Goal: Check status: Check status

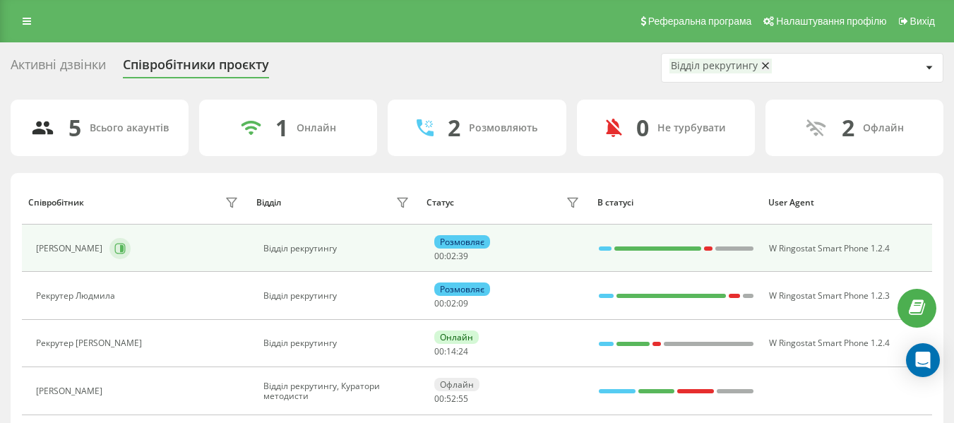
click at [131, 250] on button at bounding box center [119, 248] width 21 height 21
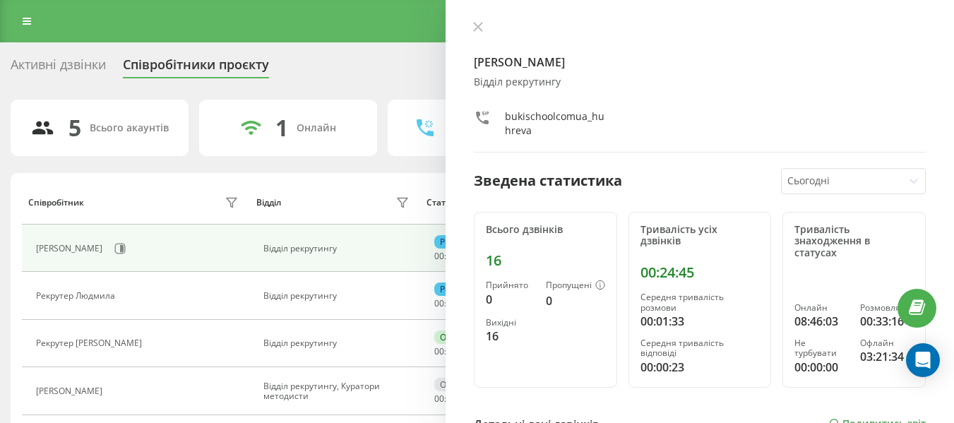
click at [487, 24] on div at bounding box center [700, 28] width 452 height 14
click at [476, 16] on div "Рекрутер [PERSON_NAME] Відділ рекрутингу bukischoolcomua_huhreva Зведена статис…" at bounding box center [699, 211] width 508 height 423
click at [486, 37] on div "Рекрутер [PERSON_NAME] Відділ рекрутингу bukischoolcomua_huhreva" at bounding box center [700, 86] width 452 height 131
click at [482, 28] on icon at bounding box center [478, 27] width 10 height 10
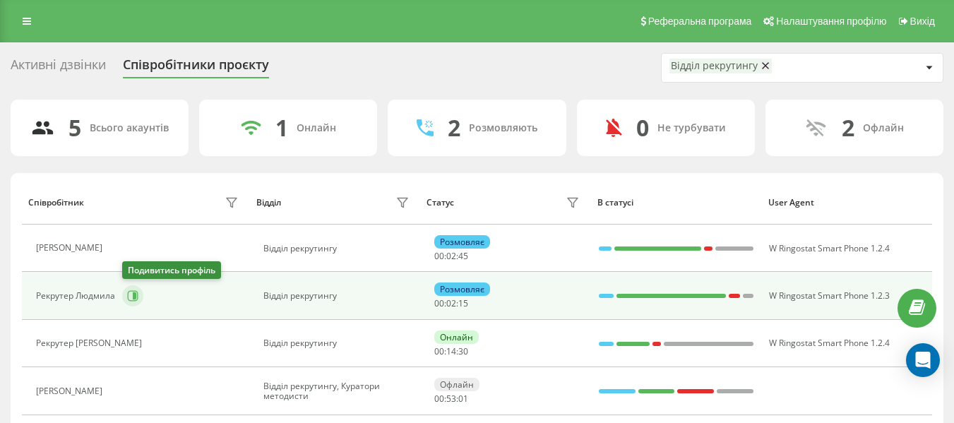
click at [134, 289] on button at bounding box center [132, 295] width 21 height 21
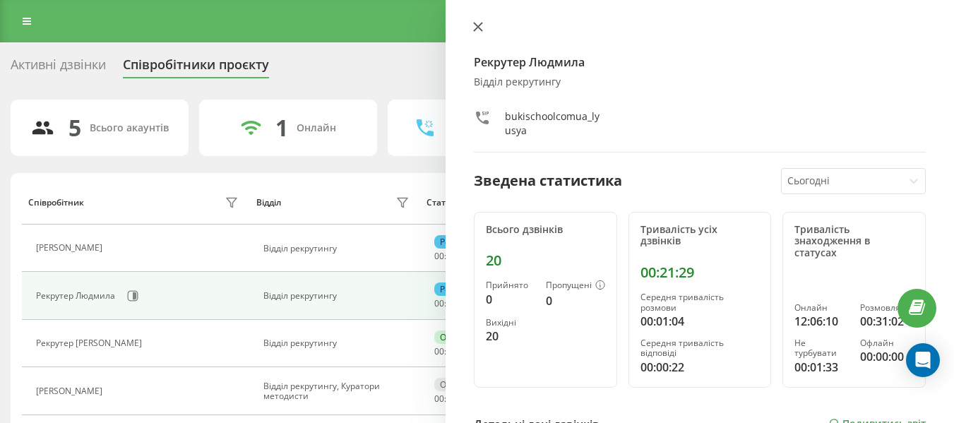
click at [479, 28] on icon at bounding box center [478, 27] width 8 height 8
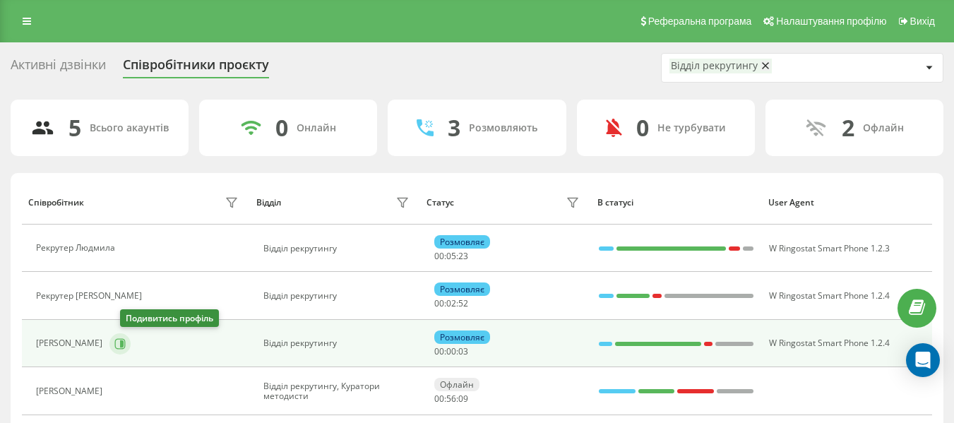
click at [124, 342] on icon at bounding box center [122, 343] width 4 height 7
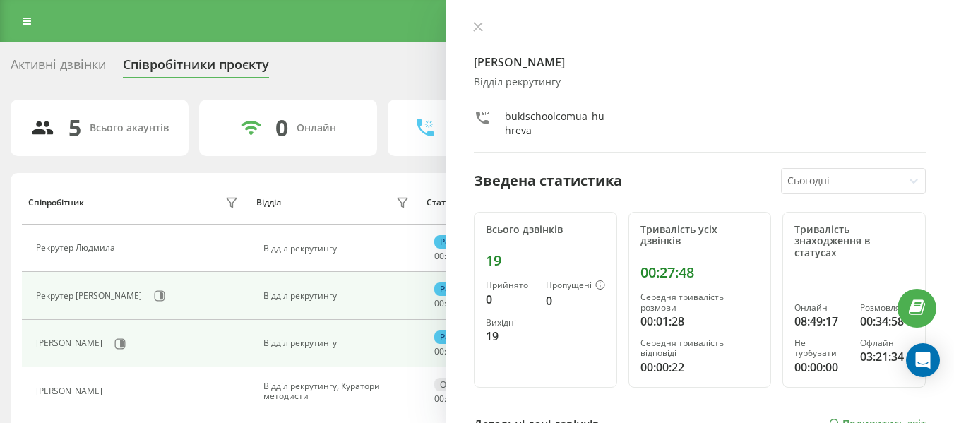
click at [382, 299] on div "Відділ рекрутингу" at bounding box center [337, 296] width 149 height 10
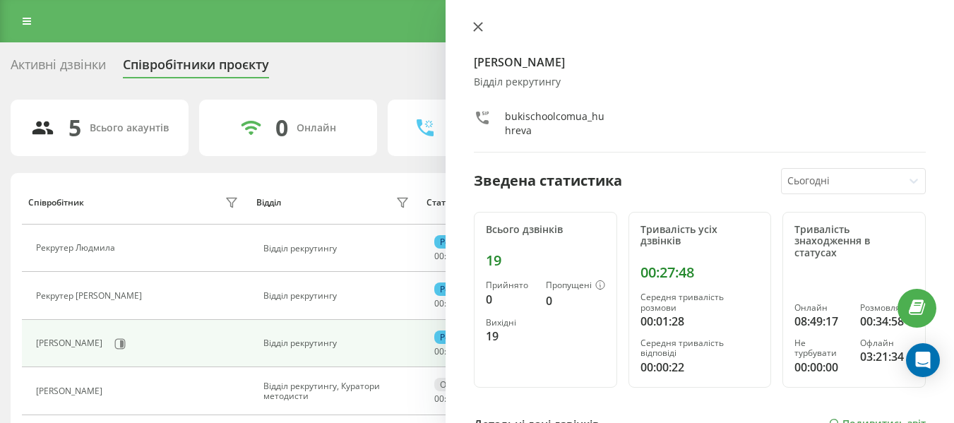
click at [474, 25] on icon at bounding box center [478, 27] width 10 height 10
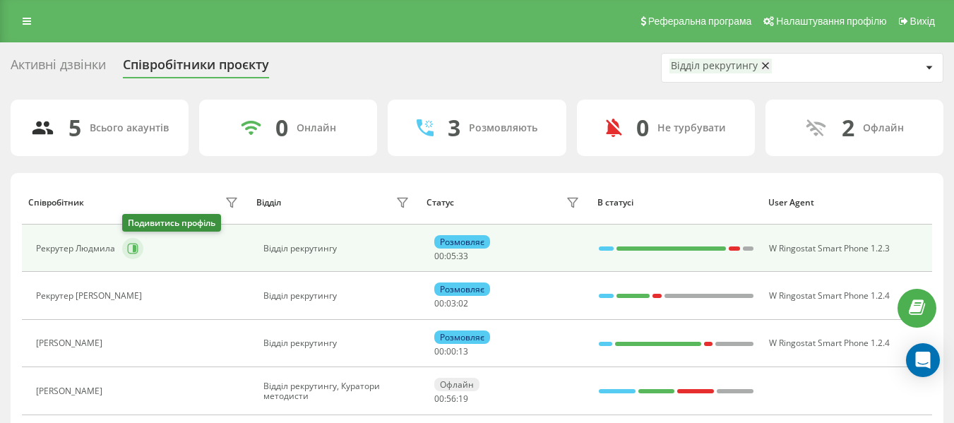
click at [125, 243] on button at bounding box center [132, 248] width 21 height 21
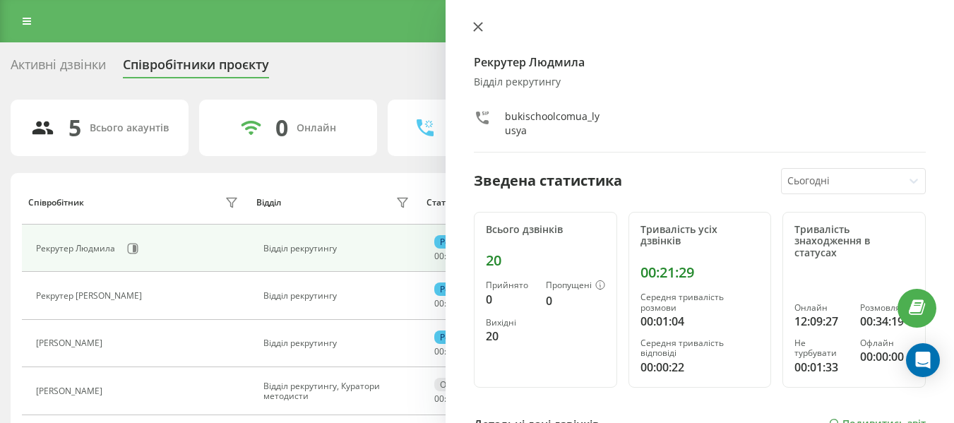
click at [479, 25] on icon at bounding box center [478, 27] width 8 height 8
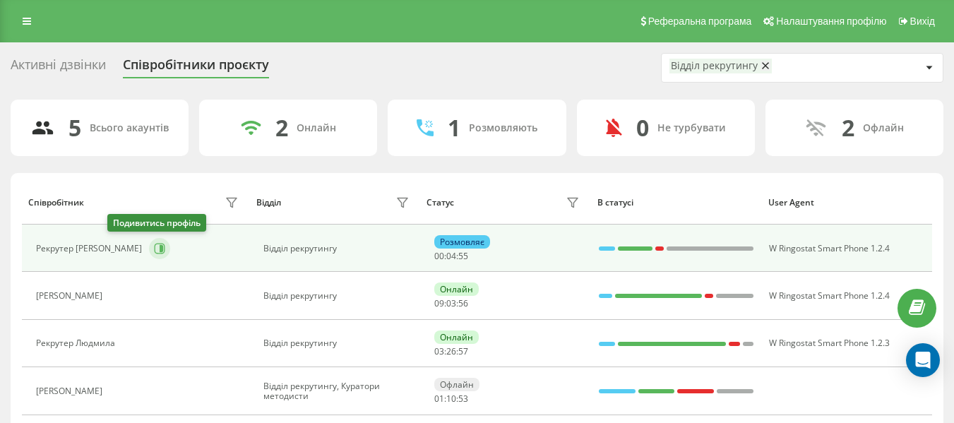
click at [154, 246] on icon at bounding box center [159, 248] width 11 height 11
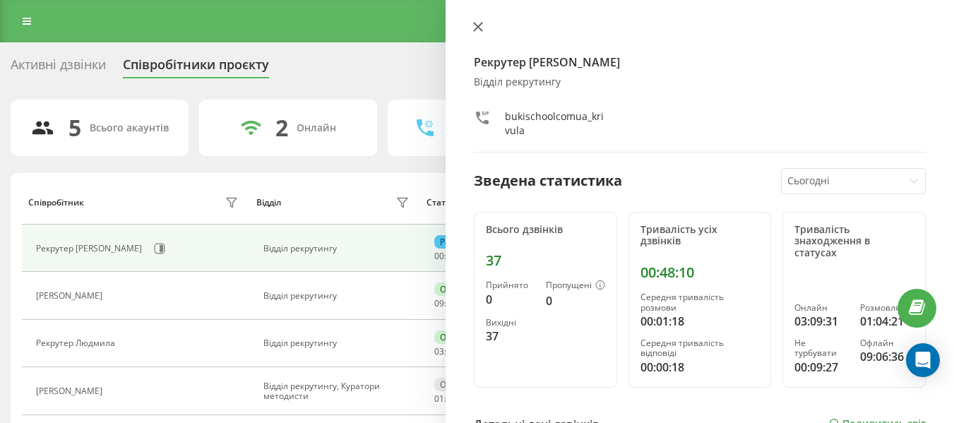
click at [472, 32] on button at bounding box center [478, 27] width 18 height 13
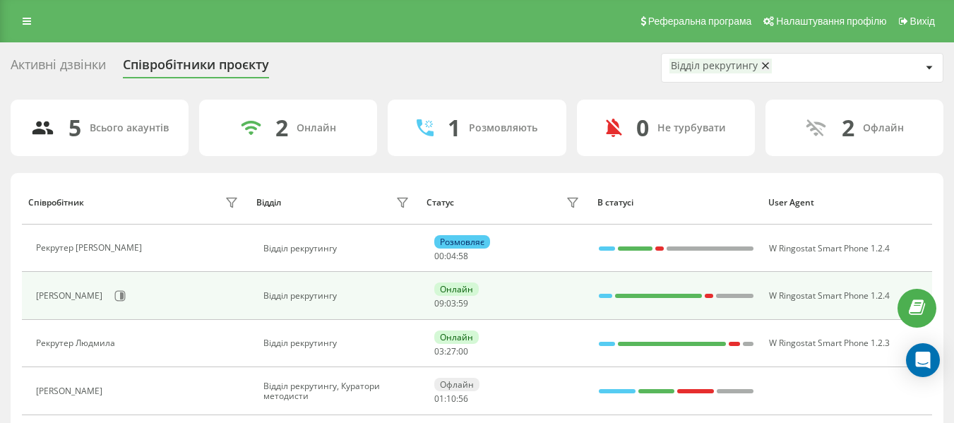
click at [137, 286] on div "[PERSON_NAME]" at bounding box center [138, 296] width 205 height 24
click at [144, 293] on div "[PERSON_NAME]" at bounding box center [138, 296] width 205 height 24
click at [126, 292] on icon at bounding box center [120, 296] width 11 height 11
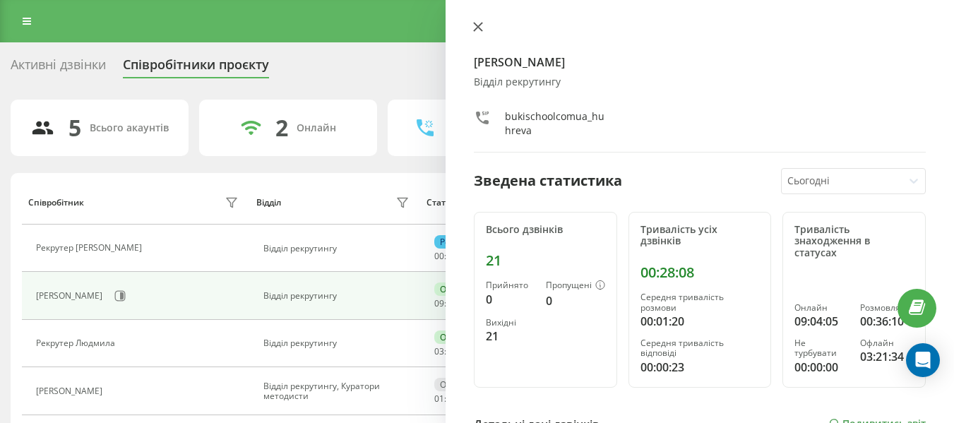
click at [479, 30] on icon at bounding box center [478, 27] width 10 height 10
